Goal: Task Accomplishment & Management: Manage account settings

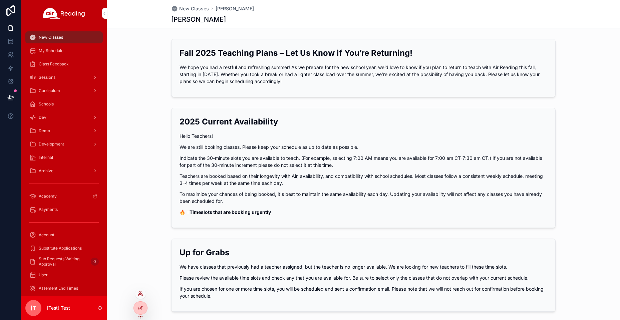
click at [138, 294] on icon at bounding box center [140, 293] width 5 height 5
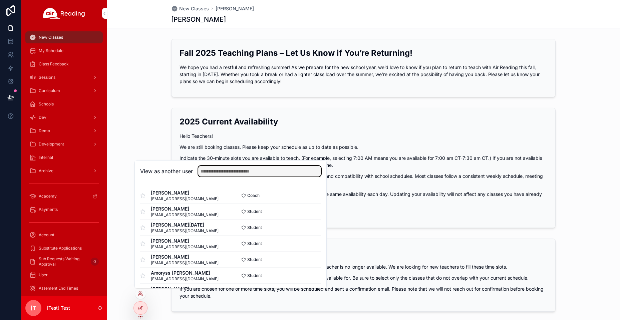
click at [223, 172] on input "text" at bounding box center [259, 171] width 123 height 11
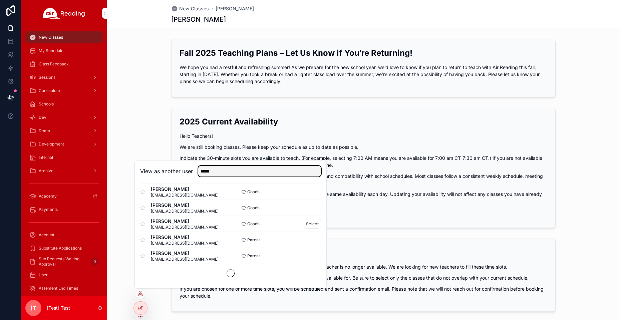
scroll to position [401, 0]
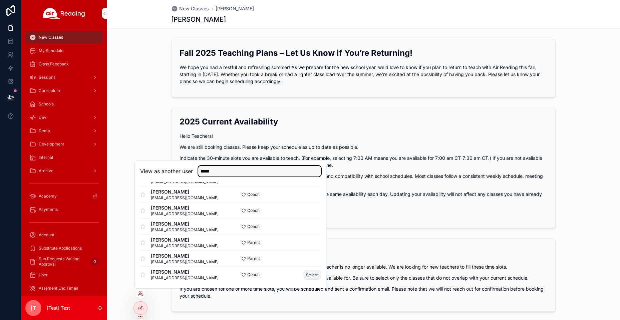
type input "*****"
click at [307, 274] on button "Select" at bounding box center [312, 275] width 17 height 10
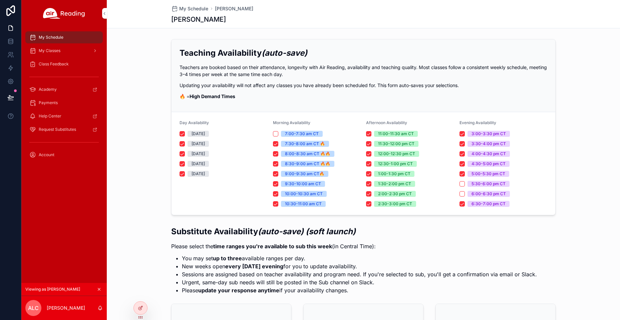
click at [56, 65] on span "Class Feedback" at bounding box center [54, 63] width 30 height 5
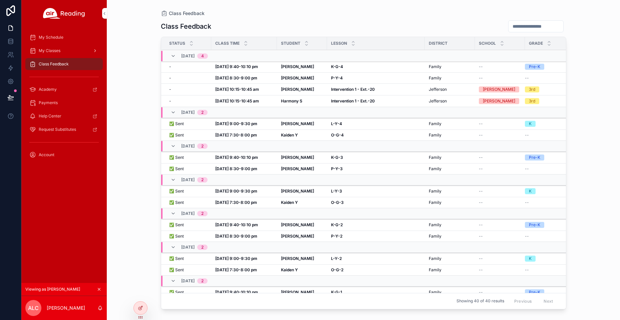
click at [54, 51] on span "My Classes" at bounding box center [50, 50] width 22 height 5
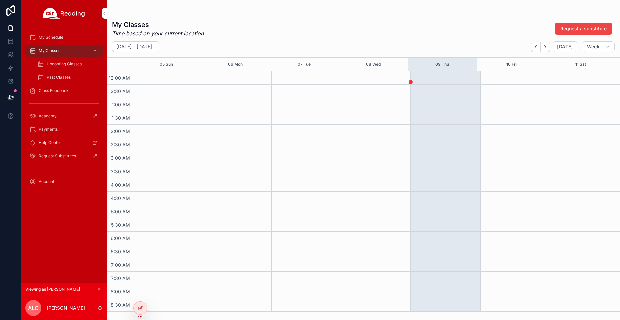
click at [56, 66] on span "Upcoming Classes" at bounding box center [64, 63] width 35 height 5
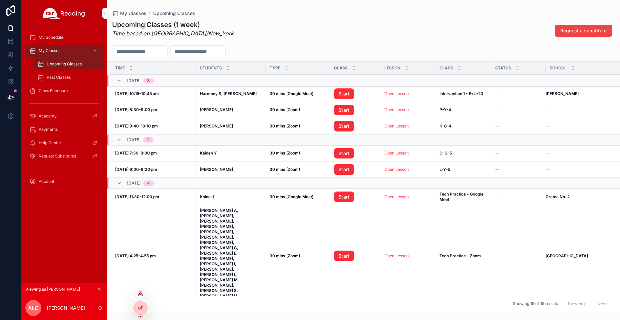
click at [141, 292] on icon at bounding box center [140, 293] width 5 height 5
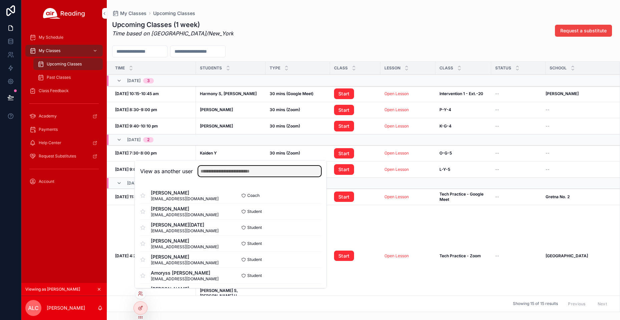
click at [212, 174] on input "text" at bounding box center [259, 171] width 123 height 11
paste input "**********"
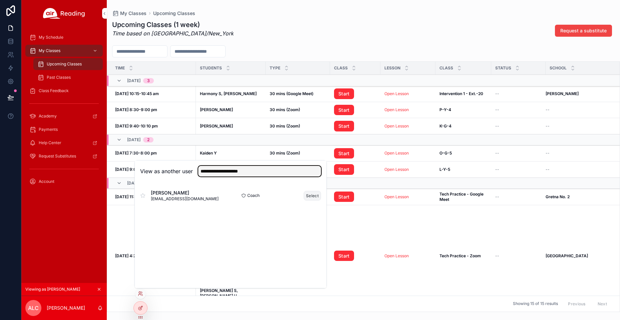
type input "**********"
click at [316, 198] on button "Select" at bounding box center [312, 196] width 17 height 10
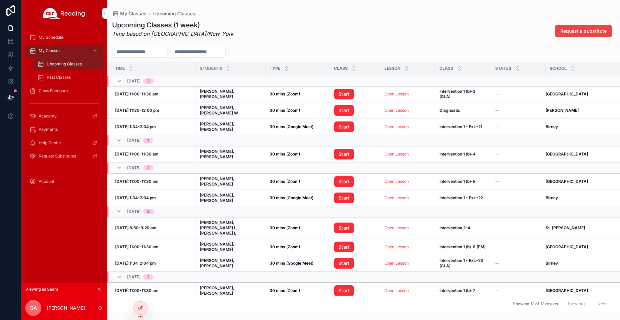
click at [49, 90] on span "Class Feedback" at bounding box center [54, 90] width 30 height 5
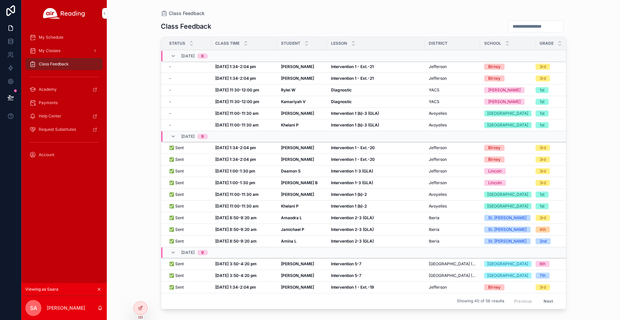
click at [342, 8] on div "Class Feedback Class Feedback Status Class Time Student [GEOGRAPHIC_DATA] Grade…" at bounding box center [363, 156] width 427 height 312
click at [69, 51] on div "My Classes" at bounding box center [63, 50] width 69 height 11
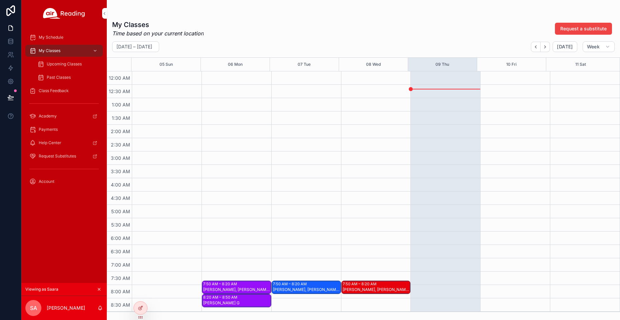
click at [61, 62] on span "Upcoming Classes" at bounding box center [64, 63] width 35 height 5
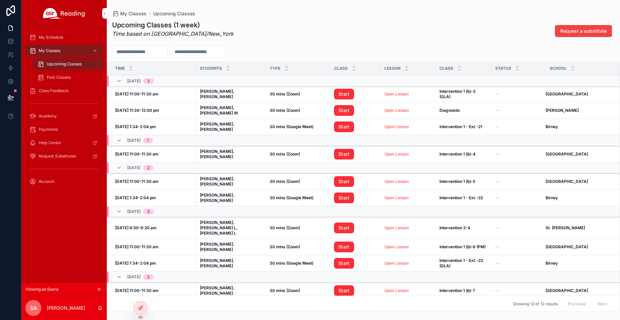
click at [57, 63] on span "Upcoming Classes" at bounding box center [64, 63] width 35 height 5
click at [56, 94] on div "Class Feedback" at bounding box center [63, 90] width 69 height 11
